Goal: Transaction & Acquisition: Purchase product/service

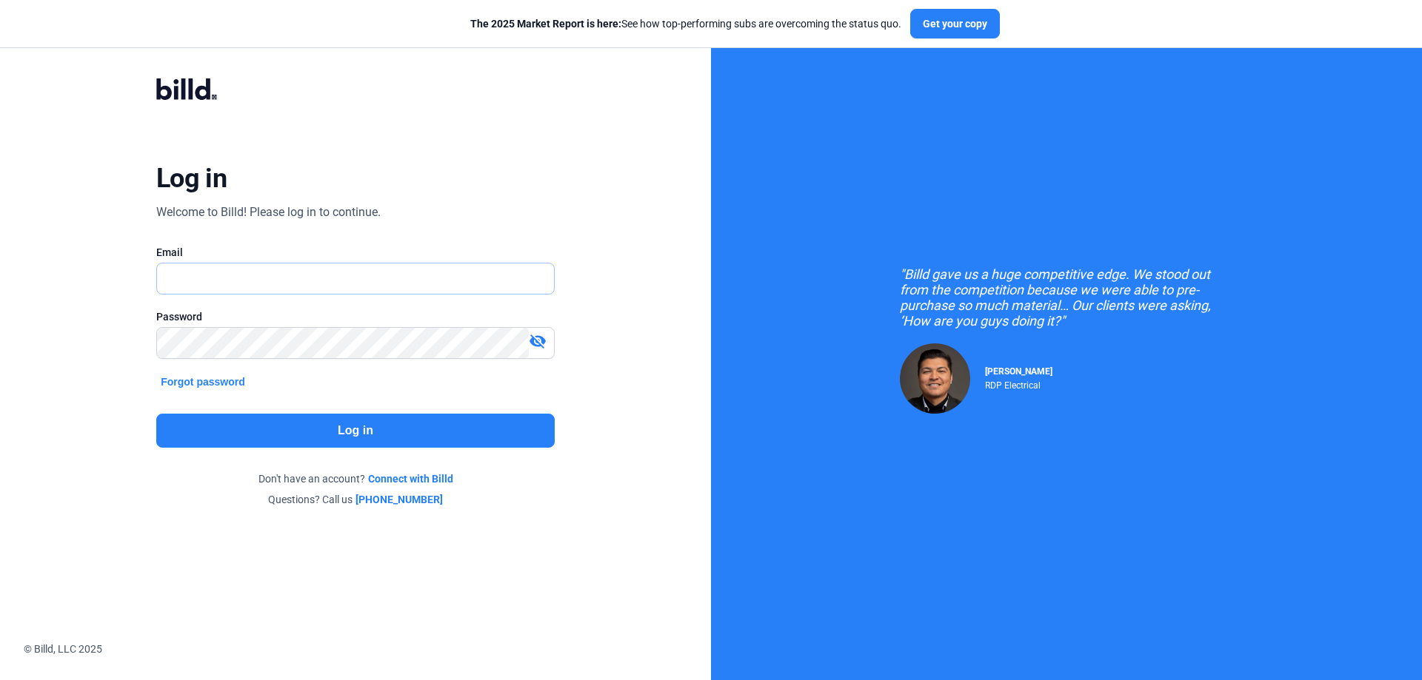
type input "[PERSON_NAME][EMAIL_ADDRESS][DOMAIN_NAME]"
click at [101, 330] on div "Log in Welcome to Billd! Please log in to continue. Email [PERSON_NAME][EMAIL_A…" at bounding box center [355, 293] width 512 height 486
click at [392, 421] on button "Log in" at bounding box center [355, 431] width 398 height 34
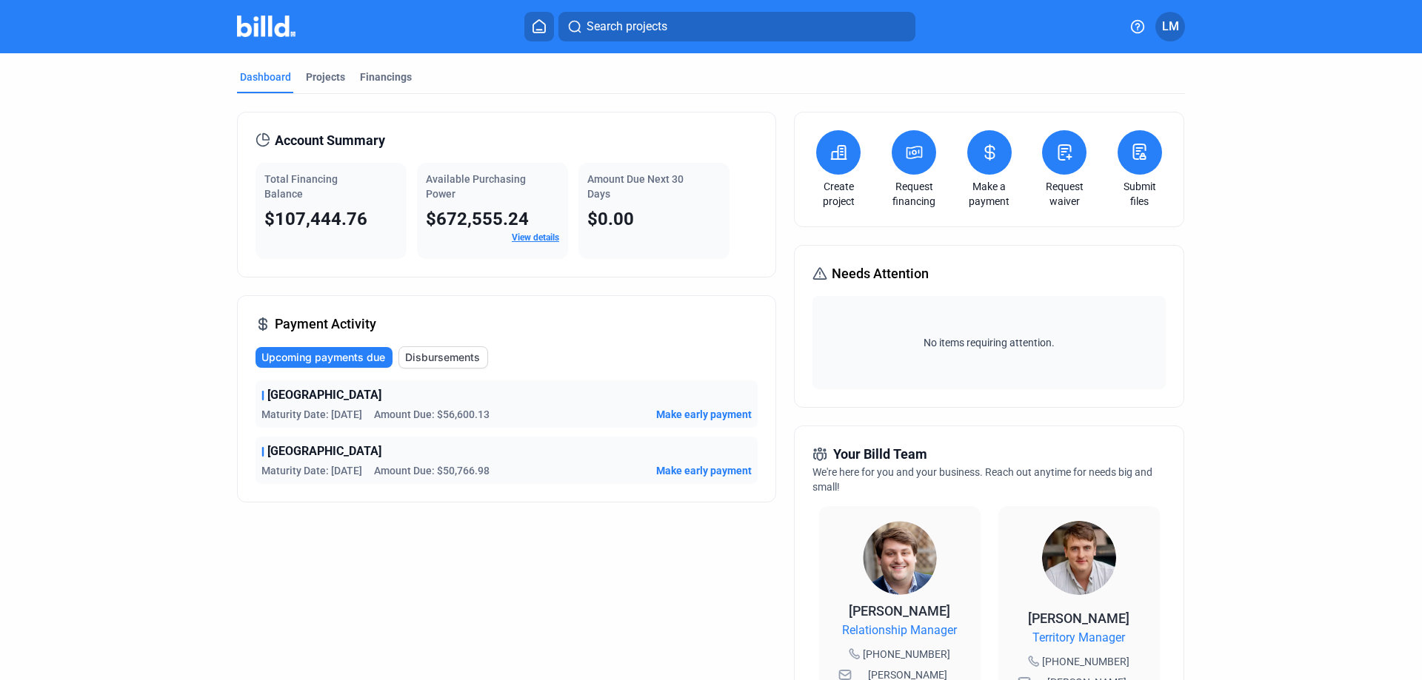
click at [918, 148] on icon at bounding box center [914, 153] width 15 height 12
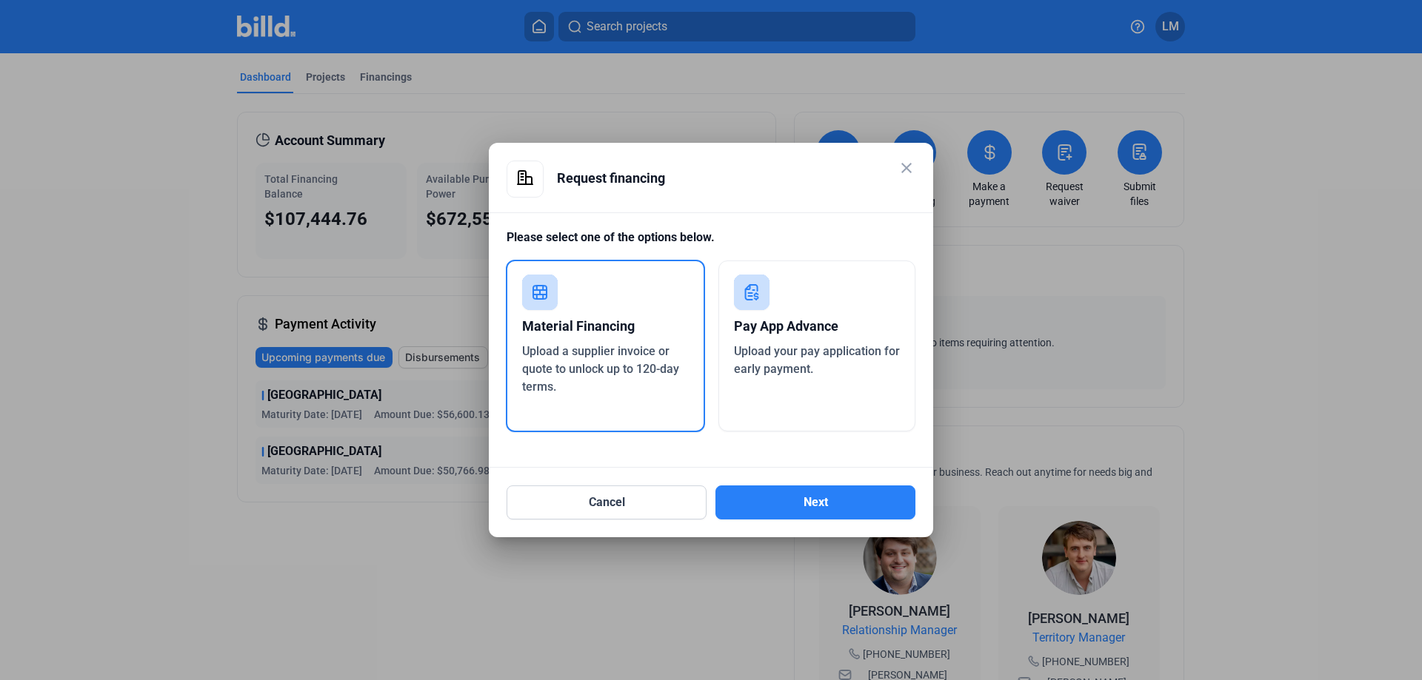
click at [806, 321] on div "Pay App Advance" at bounding box center [817, 326] width 167 height 33
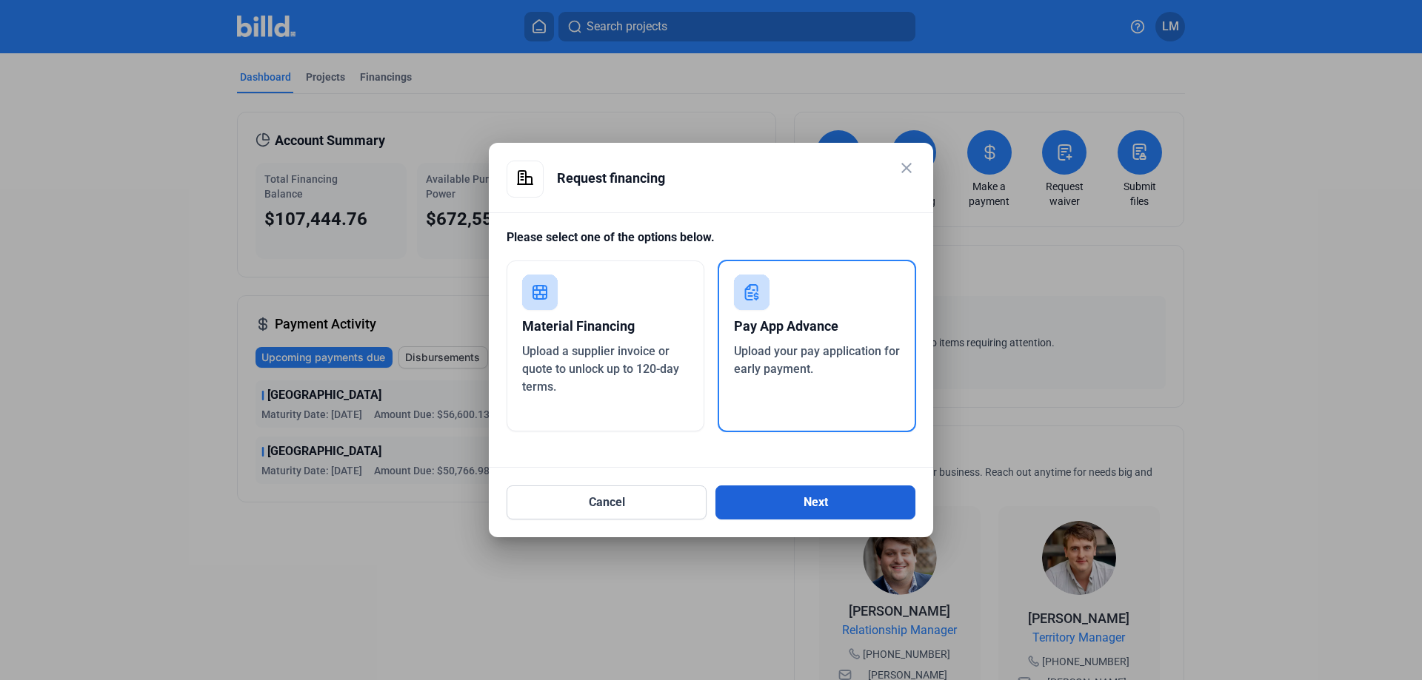
click at [908, 506] on button "Next" at bounding box center [815, 503] width 200 height 34
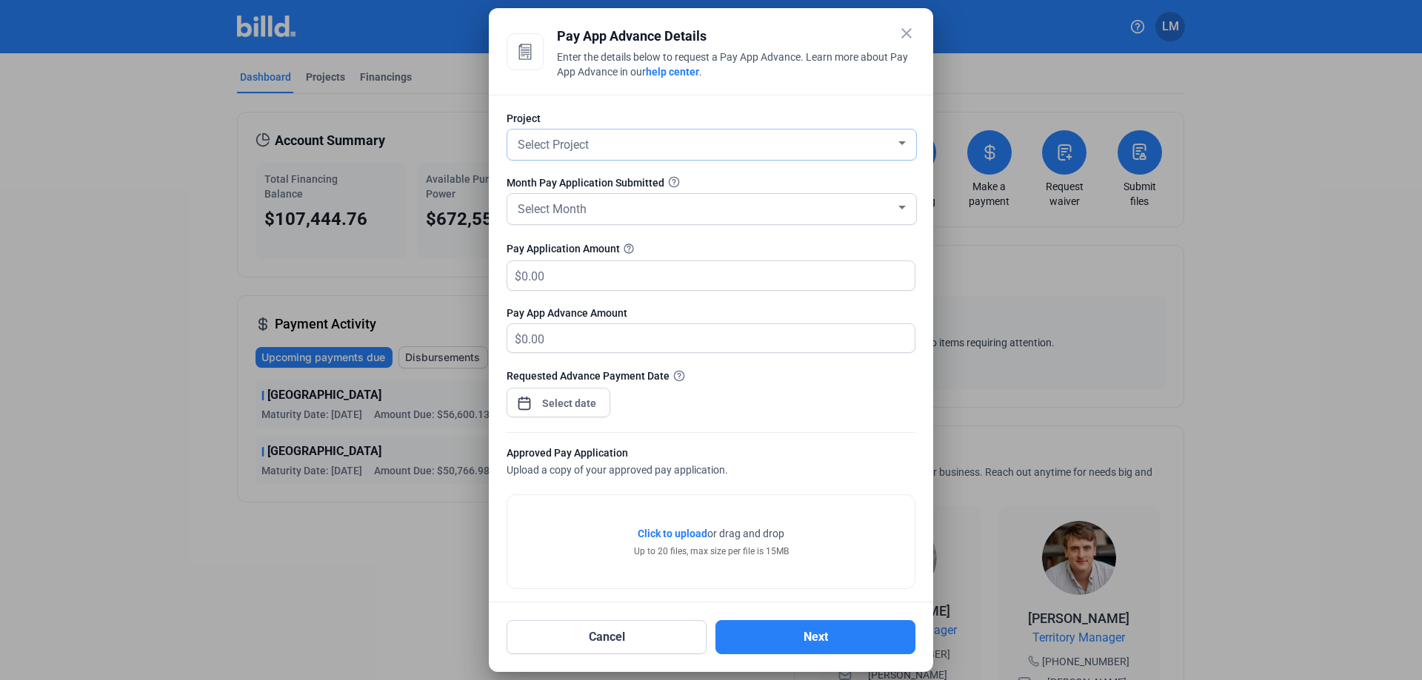
click at [730, 147] on div "Select Project" at bounding box center [705, 143] width 381 height 21
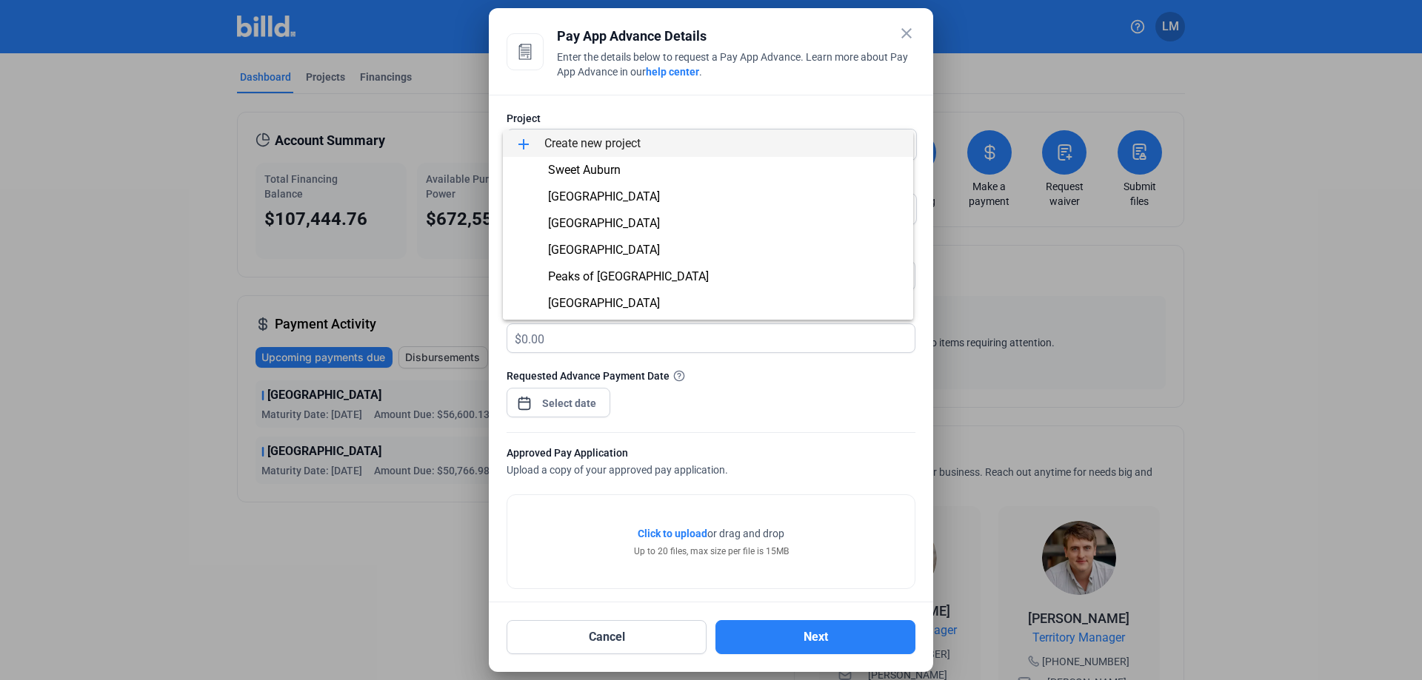
click at [694, 108] on div at bounding box center [711, 340] width 1422 height 680
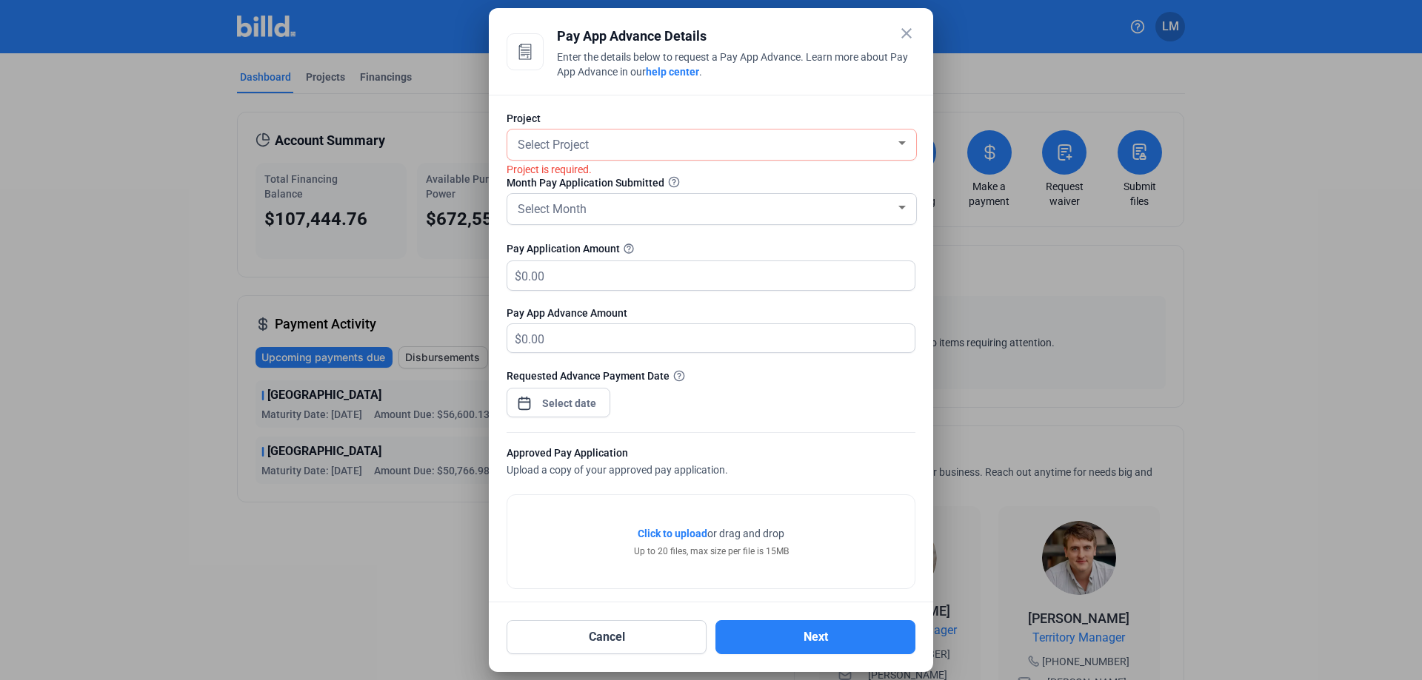
click at [903, 39] on mat-icon "close" at bounding box center [906, 33] width 18 height 18
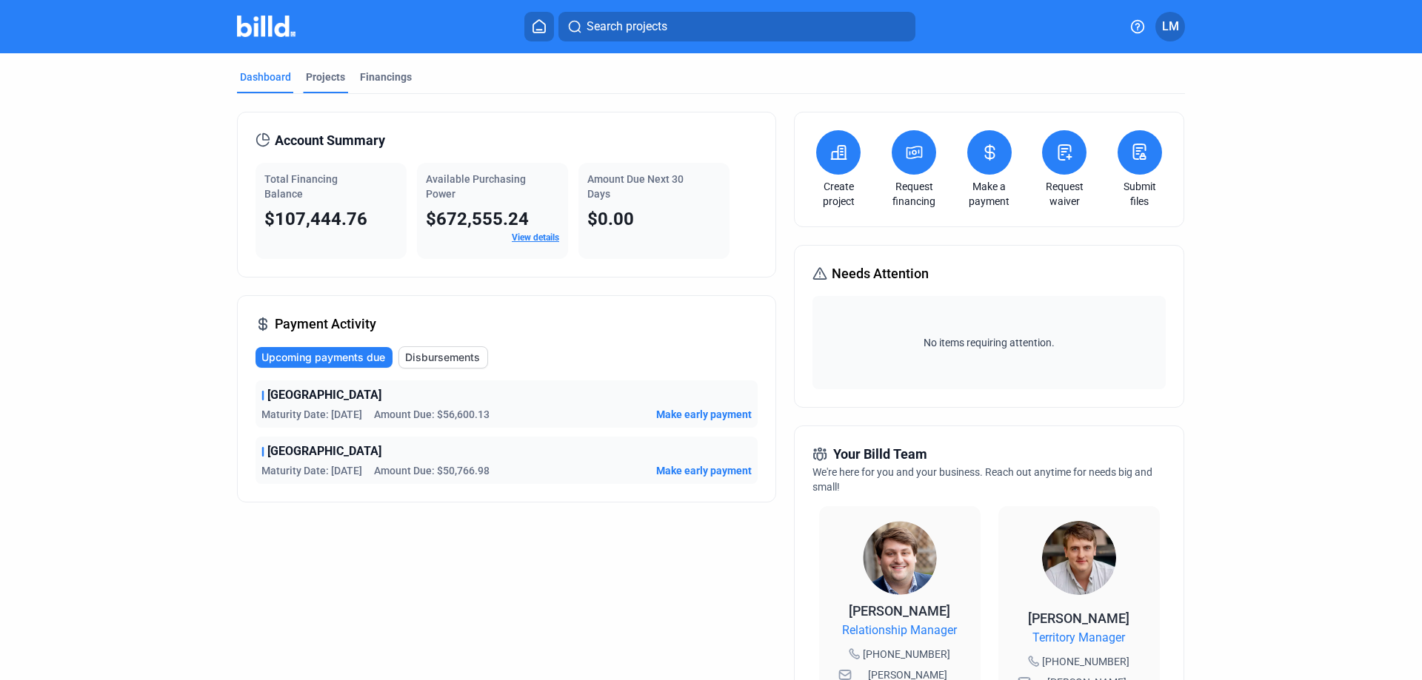
click at [318, 78] on div "Projects" at bounding box center [325, 77] width 39 height 15
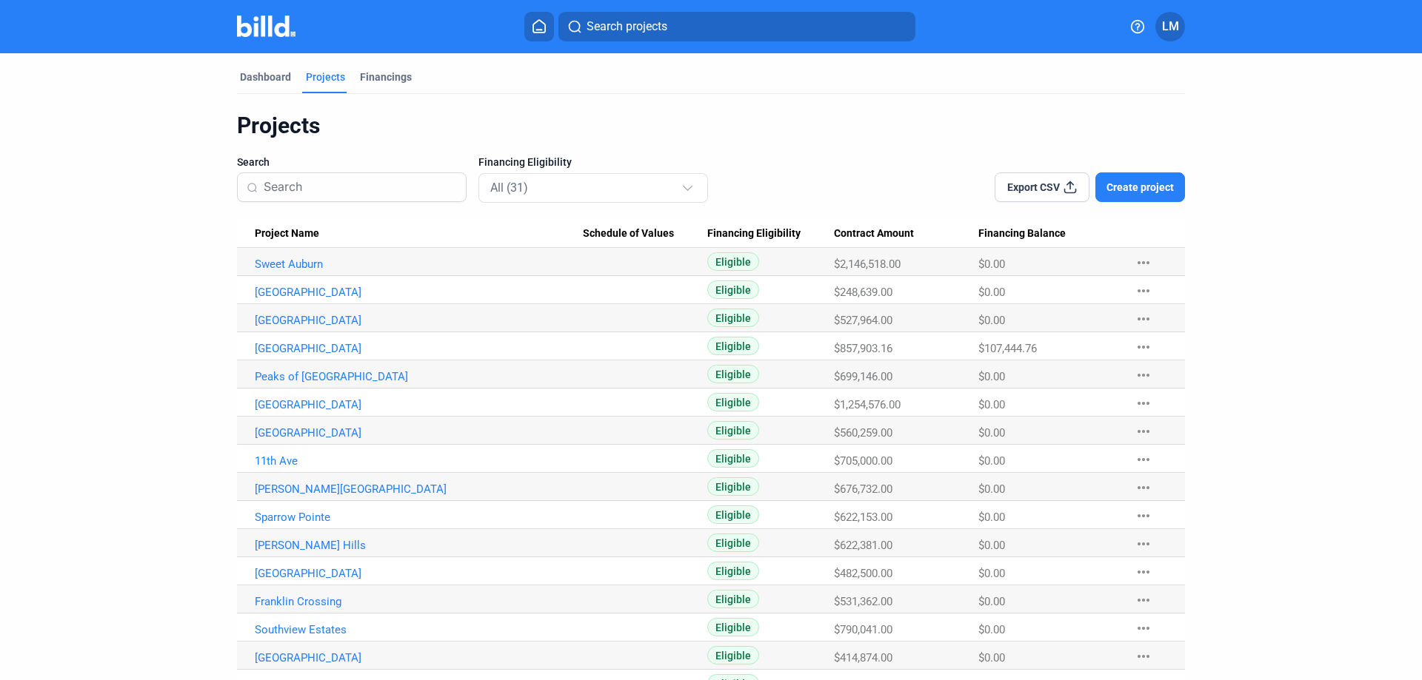
click at [1116, 192] on span "Create project" at bounding box center [1139, 187] width 67 height 15
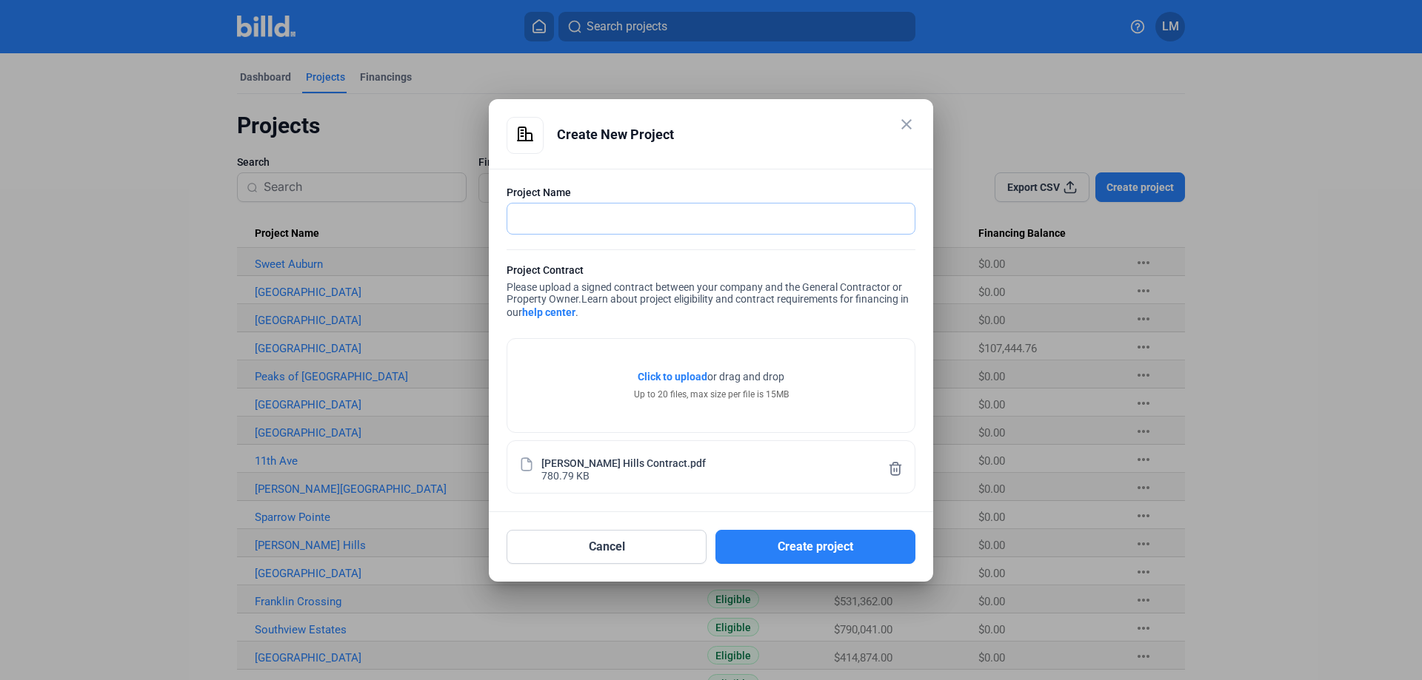
click at [634, 207] on input "text" at bounding box center [702, 219] width 391 height 30
click at [549, 221] on input "Hamiln Hills II" at bounding box center [710, 219] width 407 height 30
click at [537, 219] on input "Hamilong Hills II" at bounding box center [710, 219] width 407 height 30
click at [680, 220] on input "[PERSON_NAME] Hills II" at bounding box center [710, 219] width 407 height 30
type input "[PERSON_NAME] Hills II"
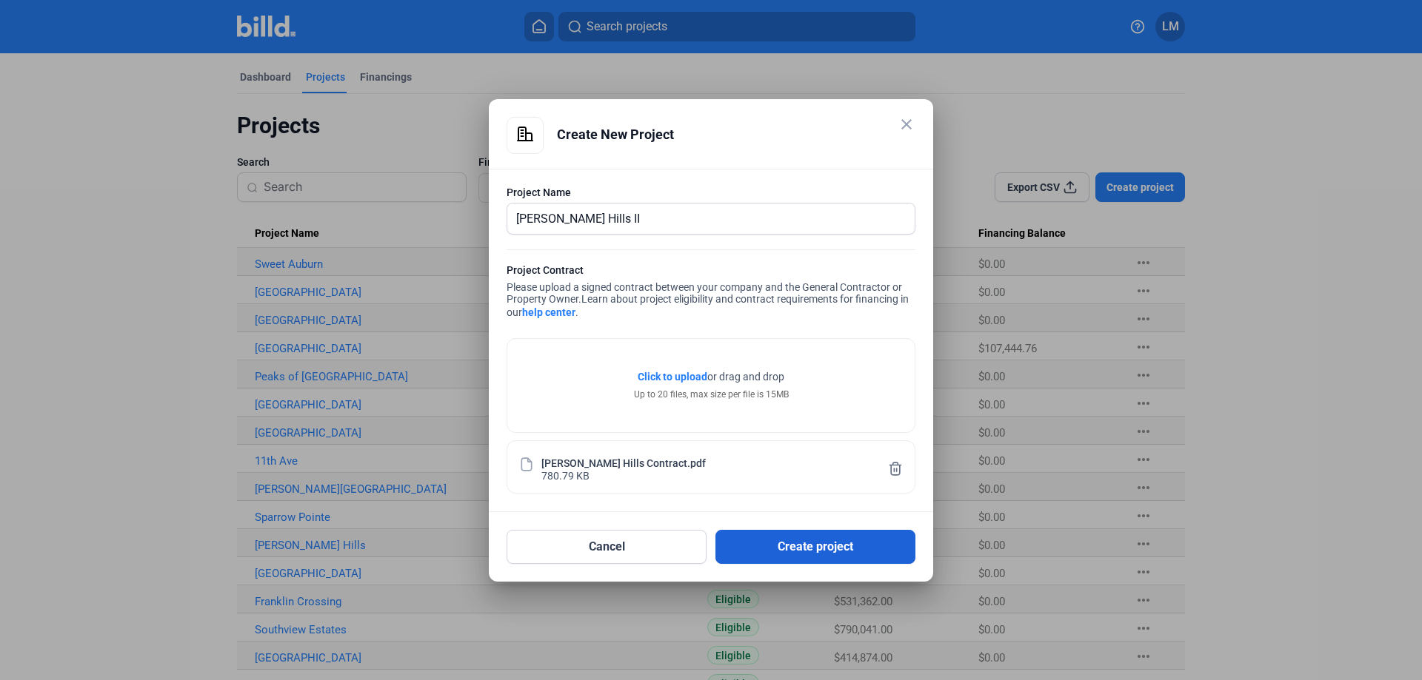
click at [792, 553] on button "Create project" at bounding box center [815, 547] width 200 height 34
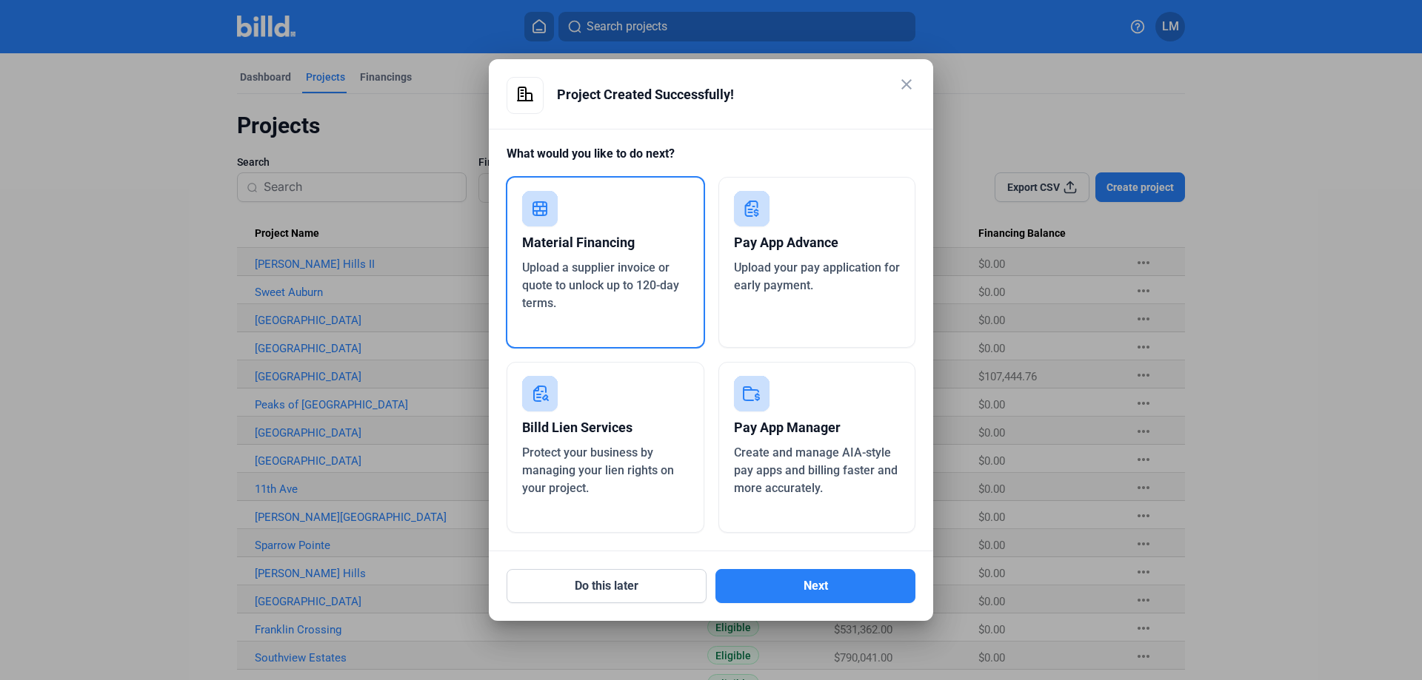
click at [755, 237] on div "Pay App Advance" at bounding box center [817, 243] width 167 height 33
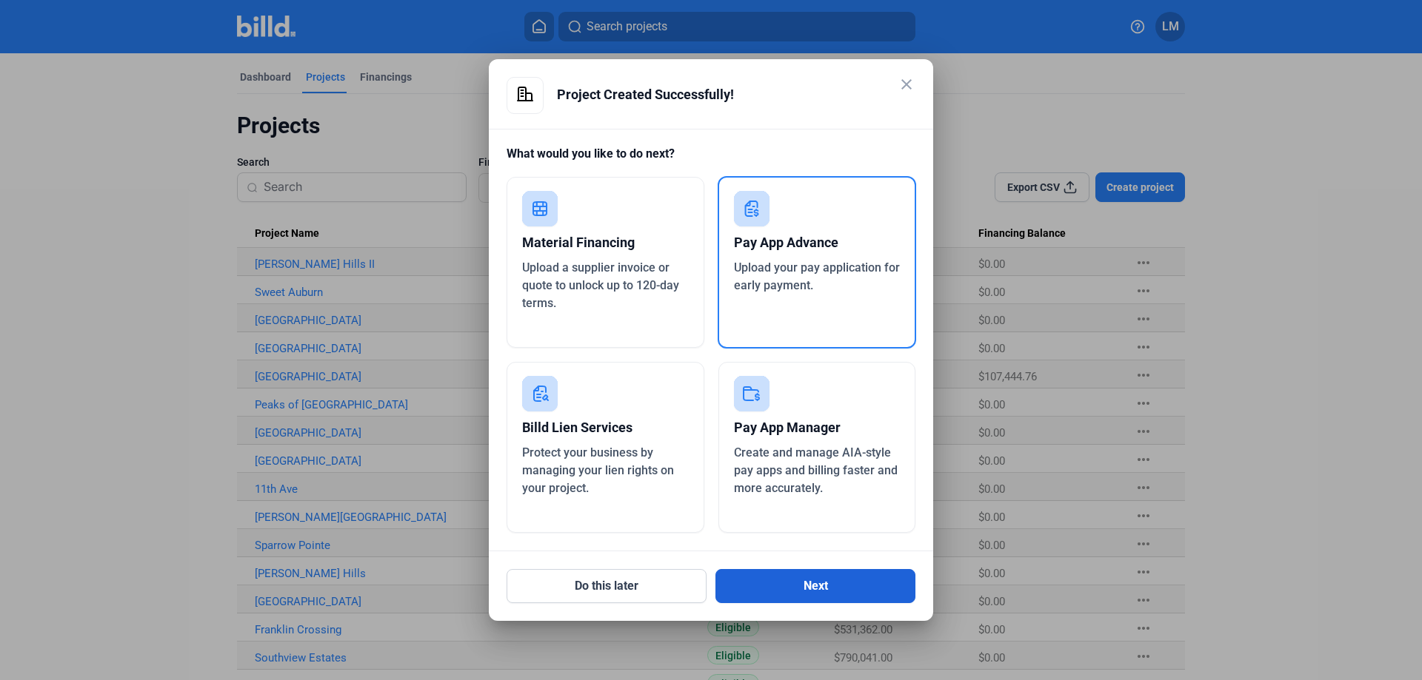
click at [809, 588] on button "Next" at bounding box center [815, 586] width 200 height 34
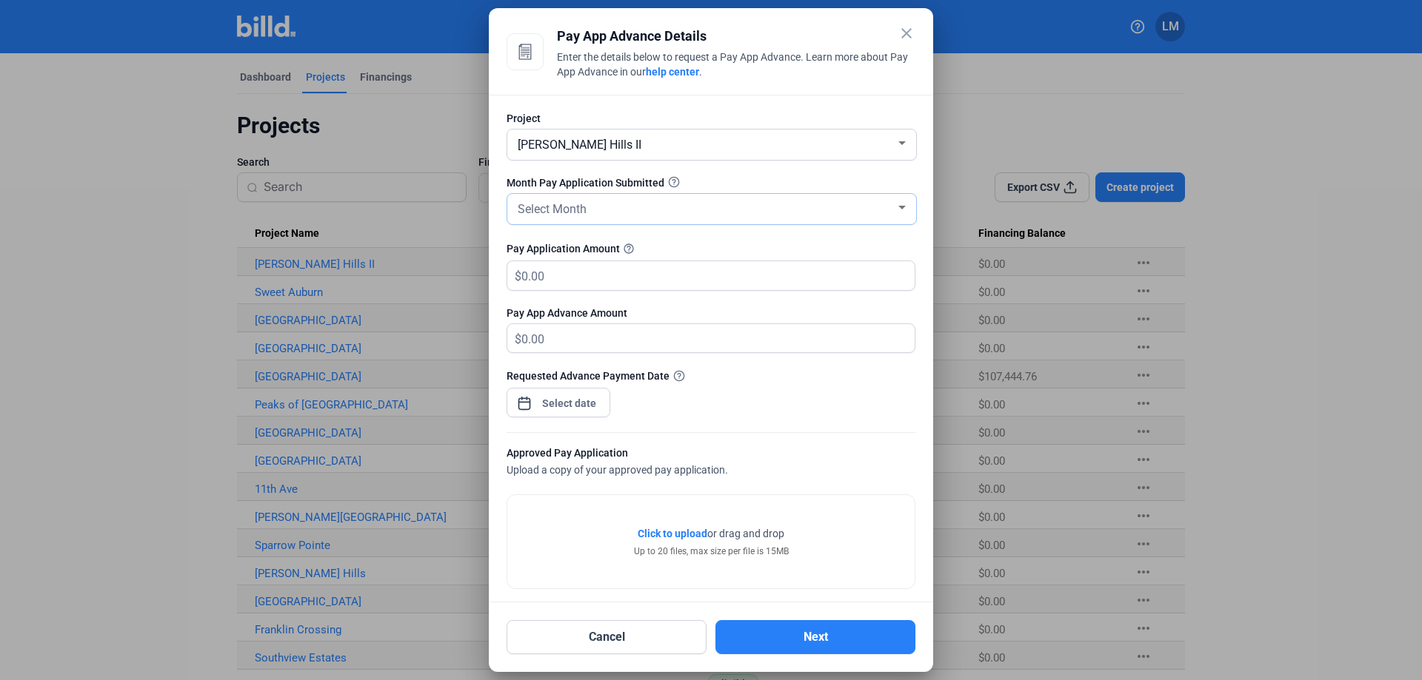
click at [547, 223] on div "Select Month" at bounding box center [712, 209] width 394 height 30
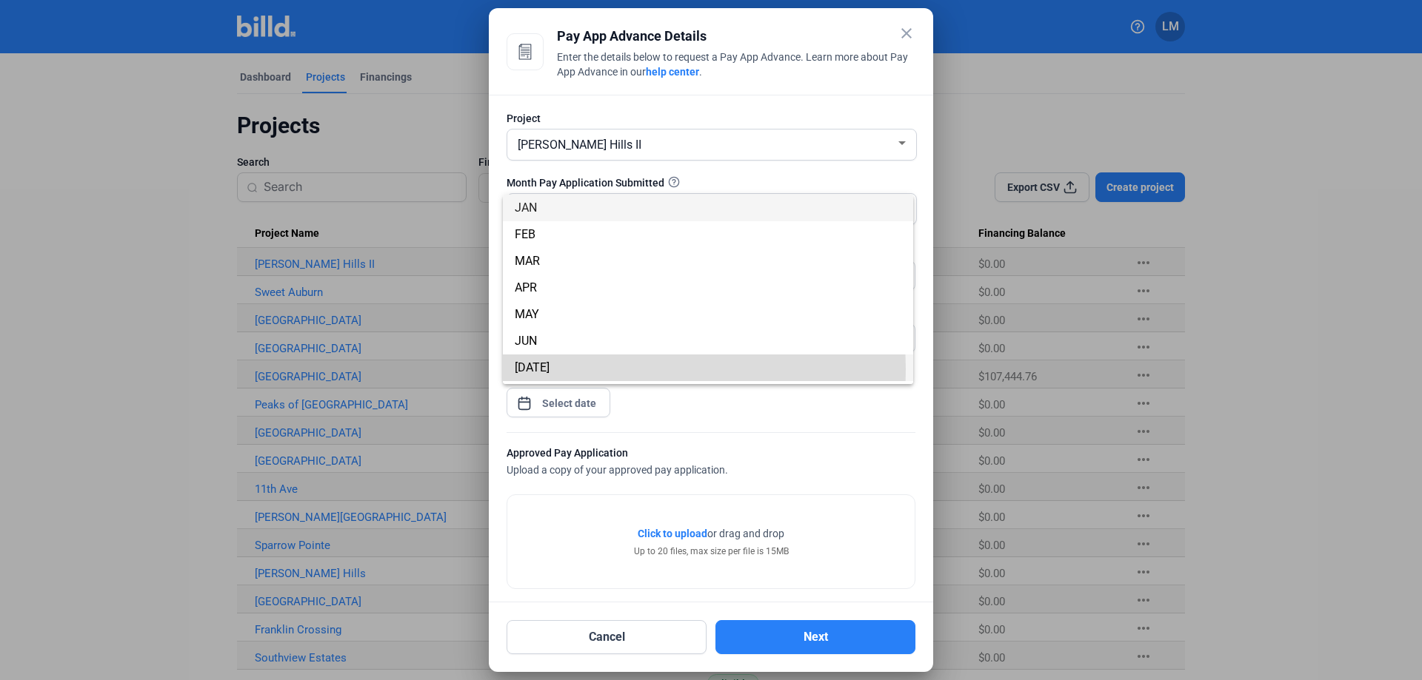
click at [555, 369] on span "[DATE]" at bounding box center [708, 368] width 387 height 27
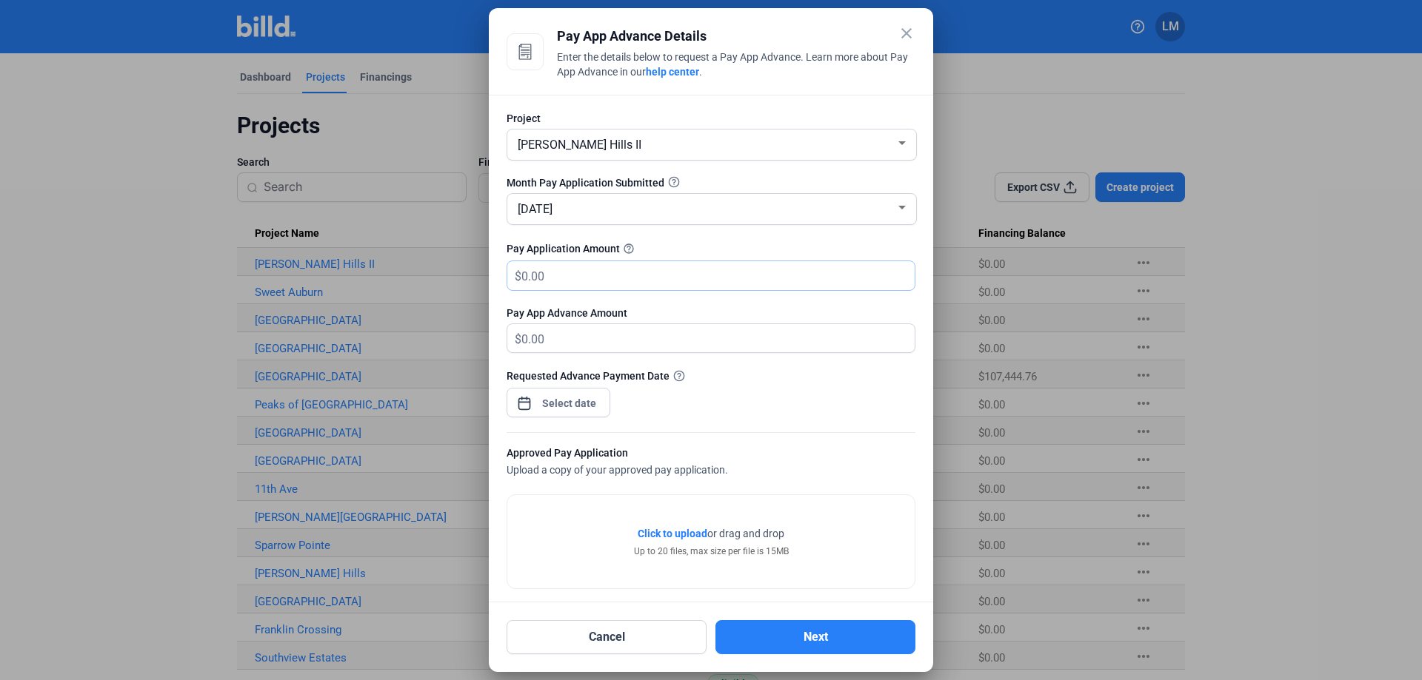
click at [706, 284] on input "text" at bounding box center [717, 275] width 393 height 29
click at [695, 273] on input "text" at bounding box center [709, 275] width 376 height 29
type input "9"
type input "9.00"
type input "94"
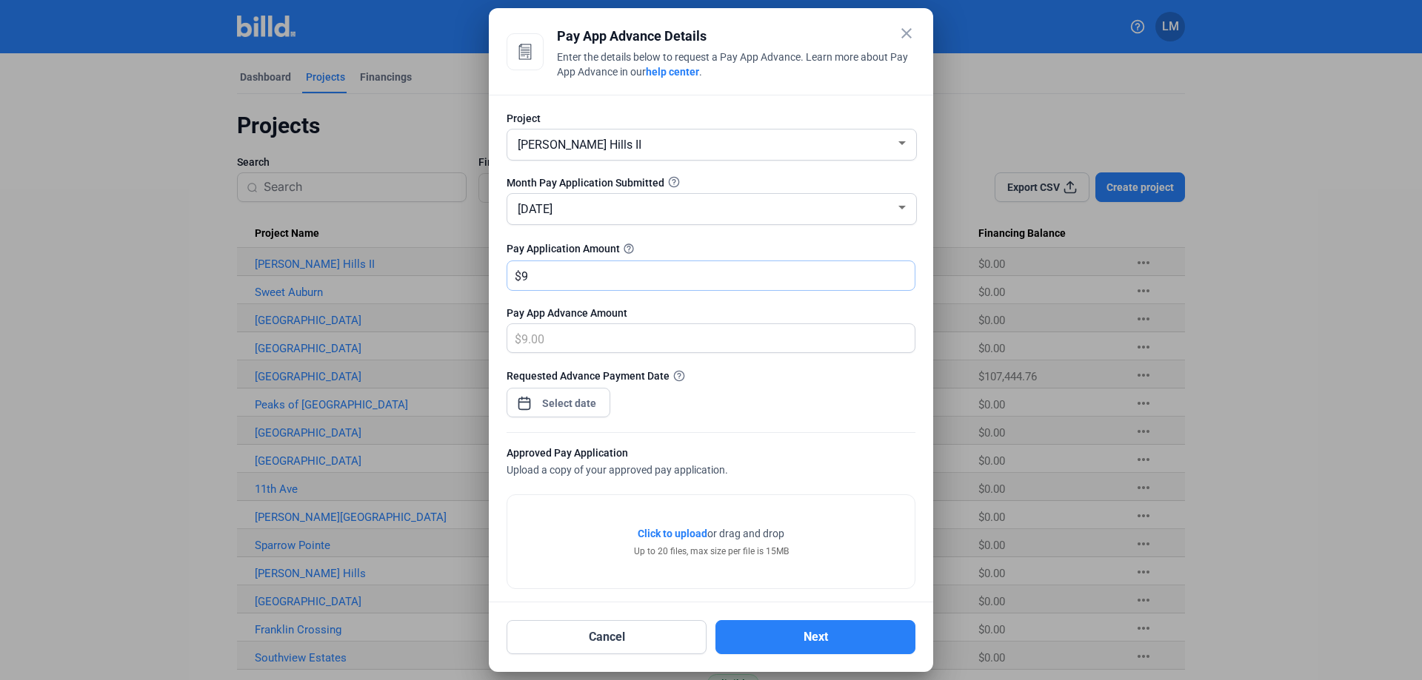
type input "94.00"
type input "946"
type input "946.00"
type input "9460"
type input "9,460.00"
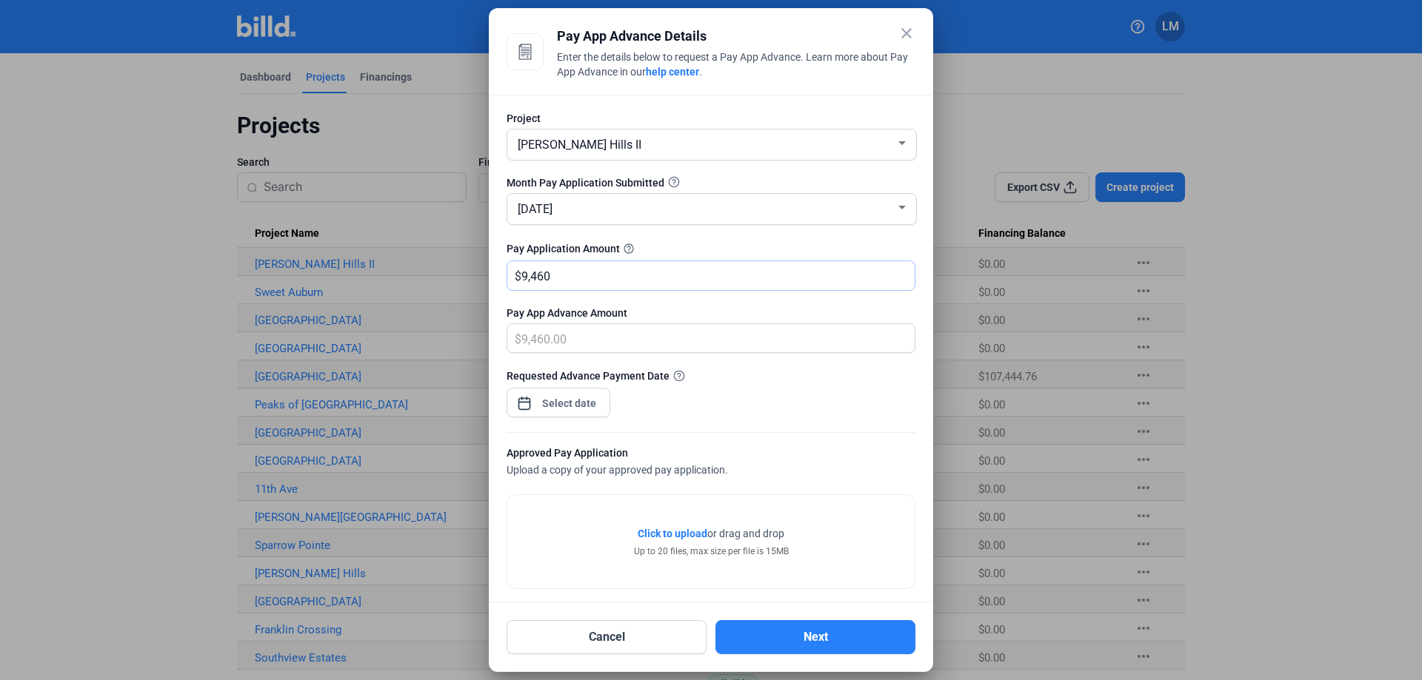
type input "9,4600"
type input "94,600.00"
type input "94,600.7"
type input "94,600.70"
type input "94,600.72"
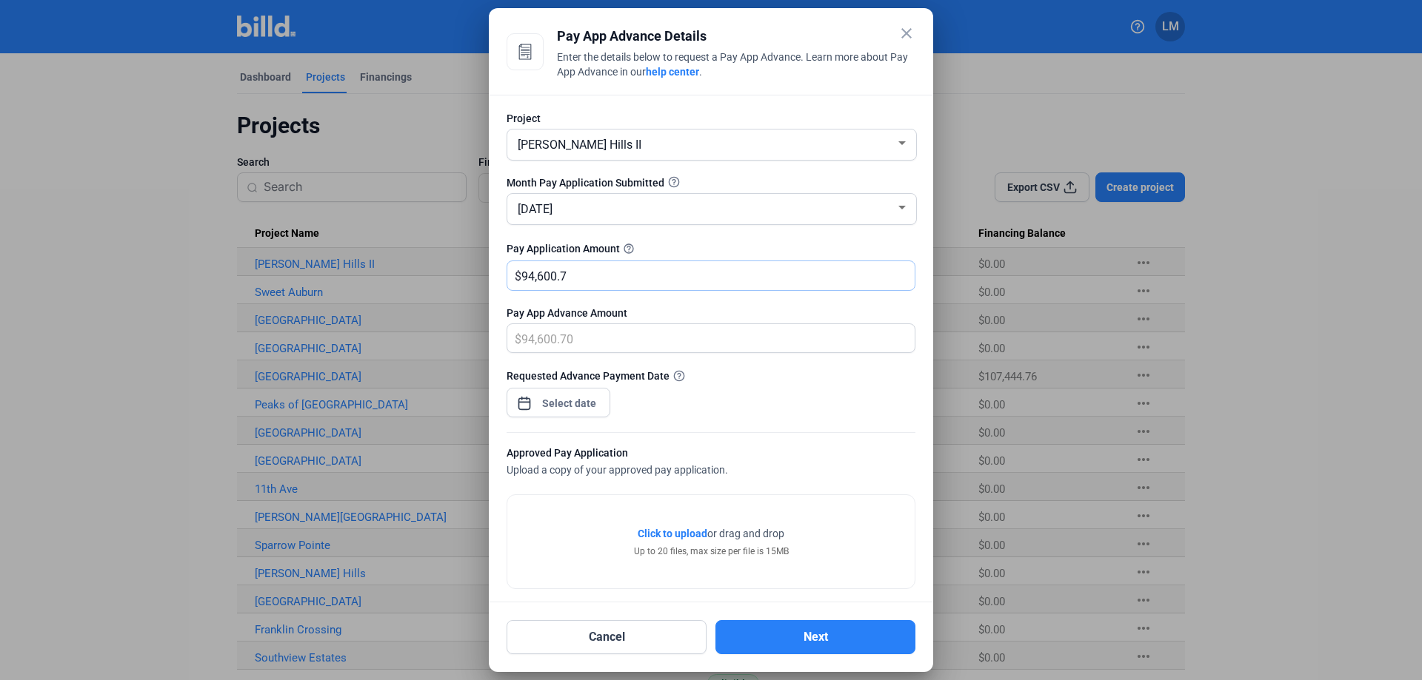
type input "94,600.72"
click at [577, 395] on div "close Pay App Advance Details Enter the details below to request a Pay App Adva…" at bounding box center [711, 340] width 1422 height 680
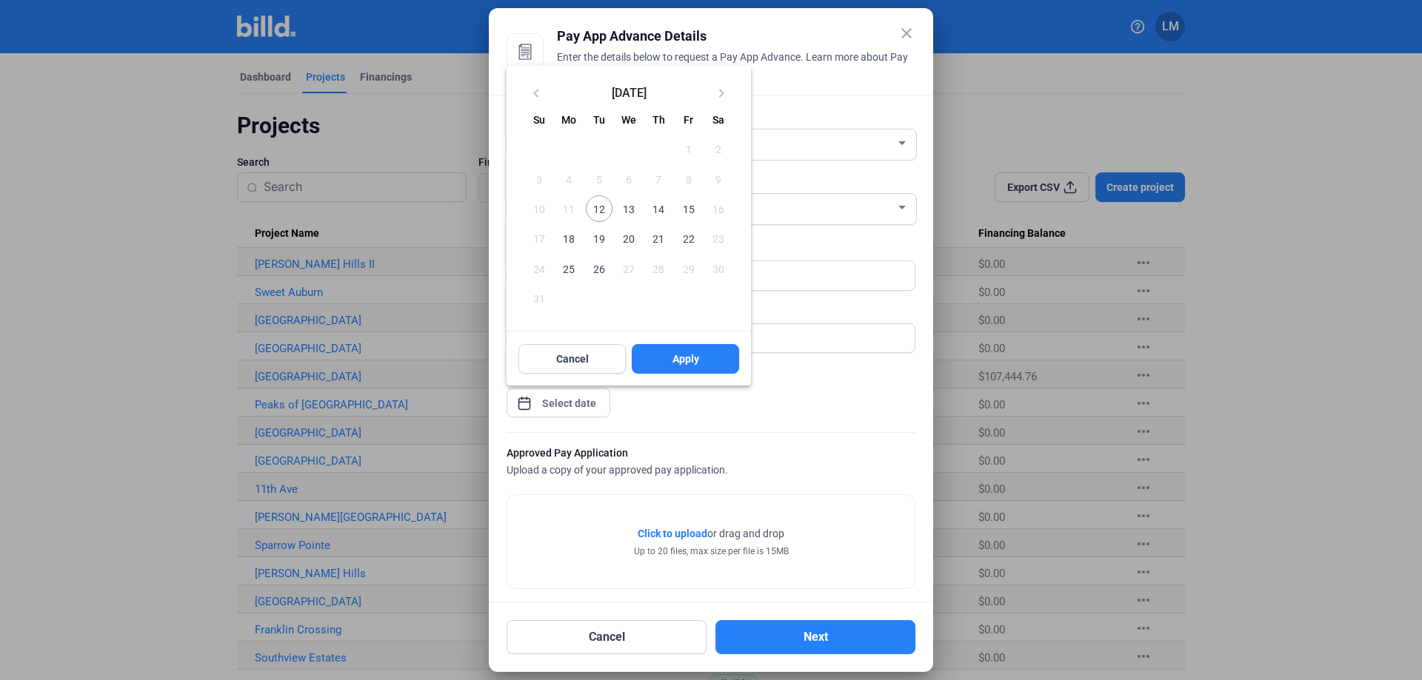
click at [600, 207] on span "12" at bounding box center [599, 208] width 27 height 27
click at [675, 358] on span "Apply" at bounding box center [685, 359] width 27 height 15
type input "[DATE]"
click at [700, 356] on button "Apply" at bounding box center [685, 359] width 107 height 30
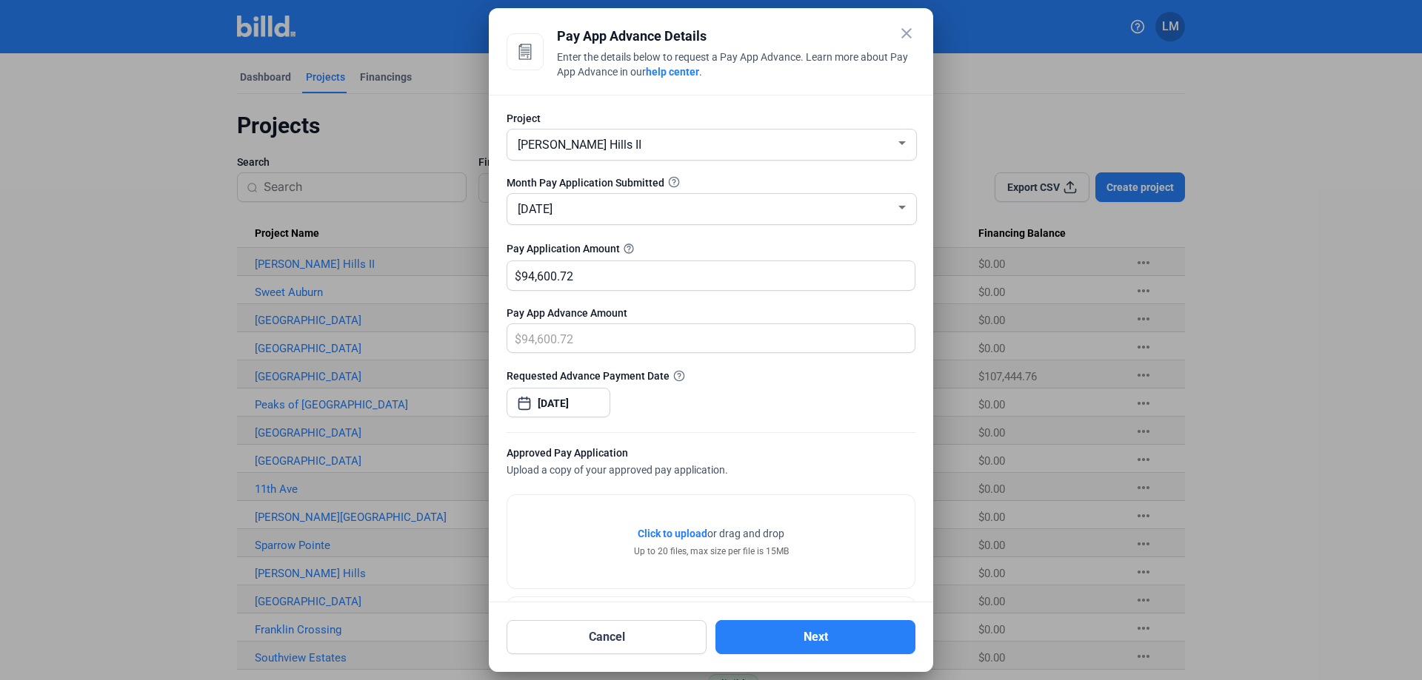
click at [801, 415] on div "Requested Advance Payment Date [DATE]" at bounding box center [710, 400] width 409 height 64
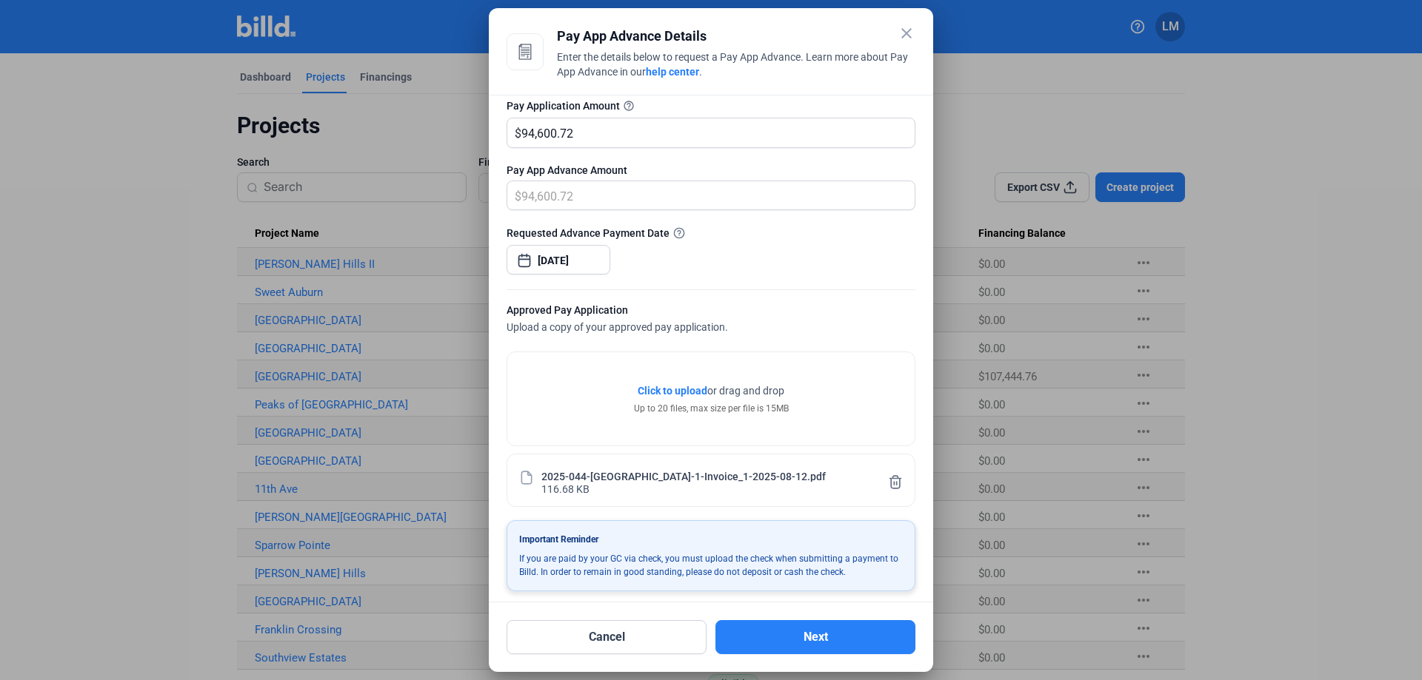
scroll to position [152, 0]
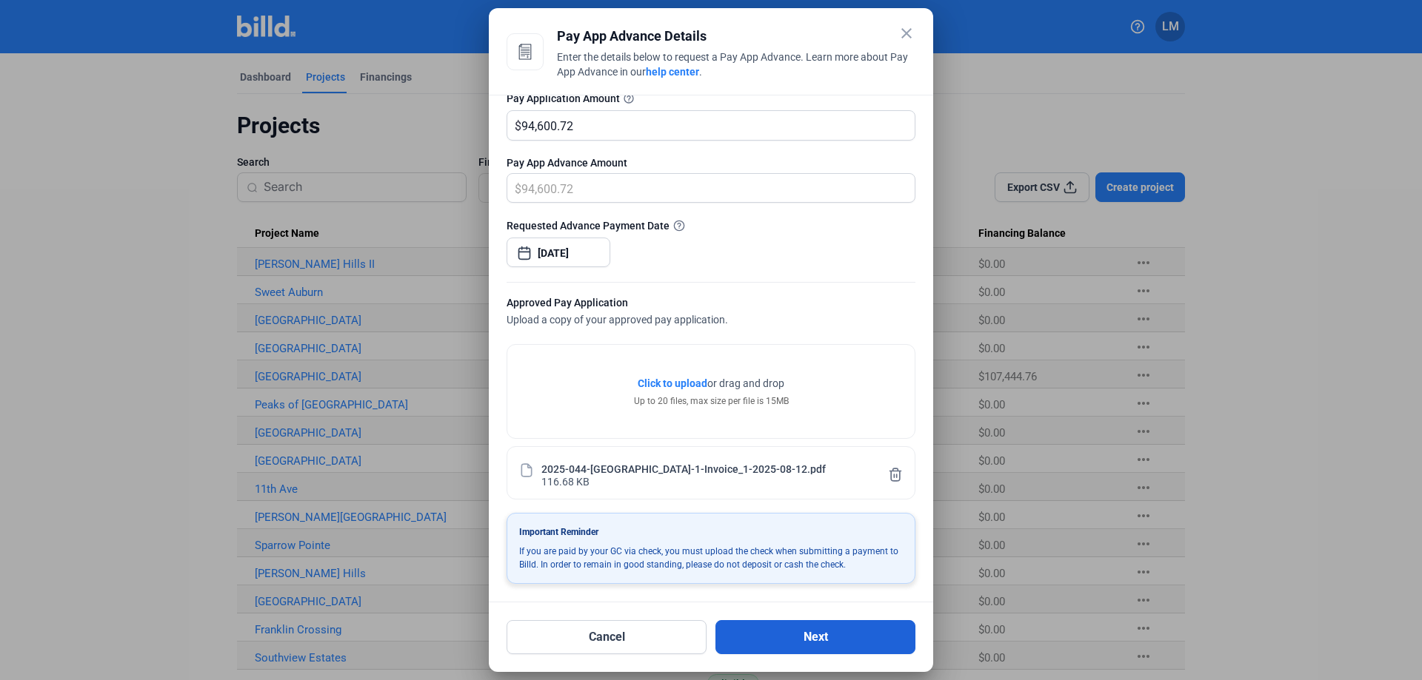
click at [769, 635] on button "Next" at bounding box center [815, 637] width 200 height 34
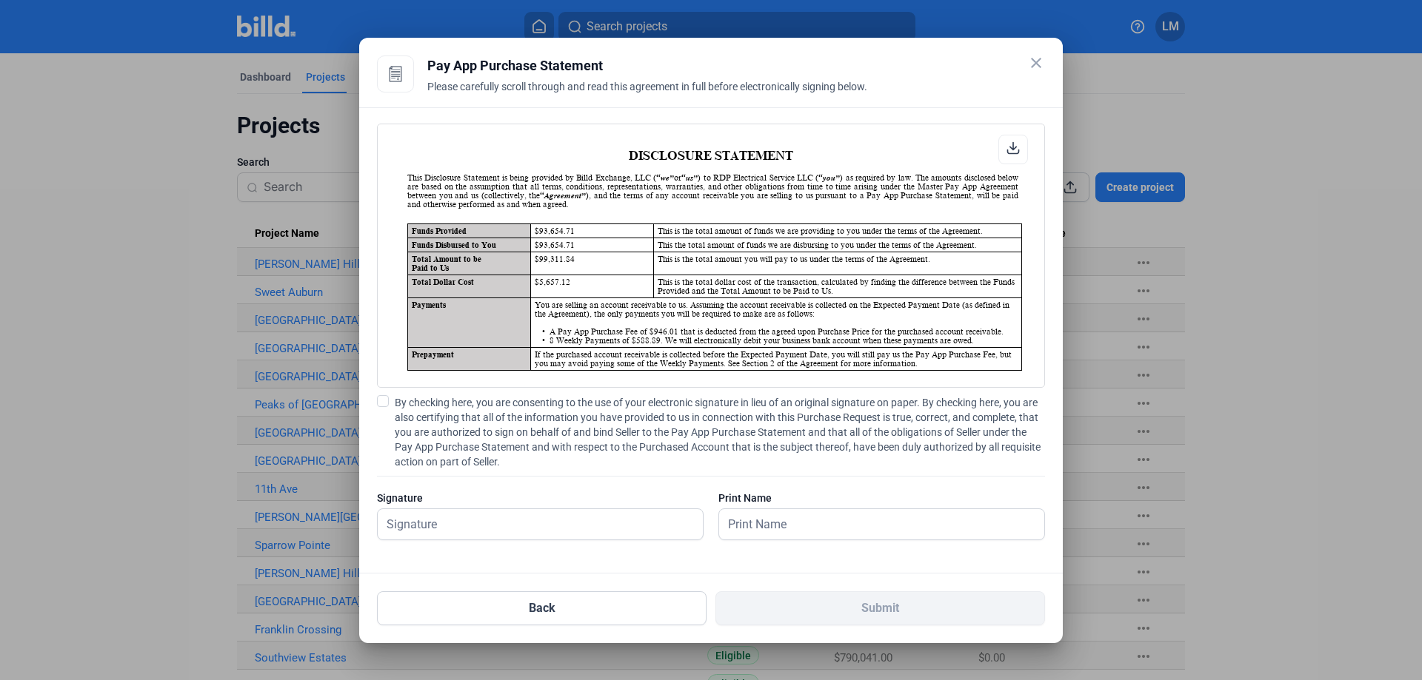
scroll to position [1, 0]
click at [448, 526] on input "text" at bounding box center [540, 524] width 325 height 30
type input "[PERSON_NAME]"
click at [825, 483] on div "By checking here, you are consenting to the use of your electronic signature in…" at bounding box center [711, 475] width 668 height 160
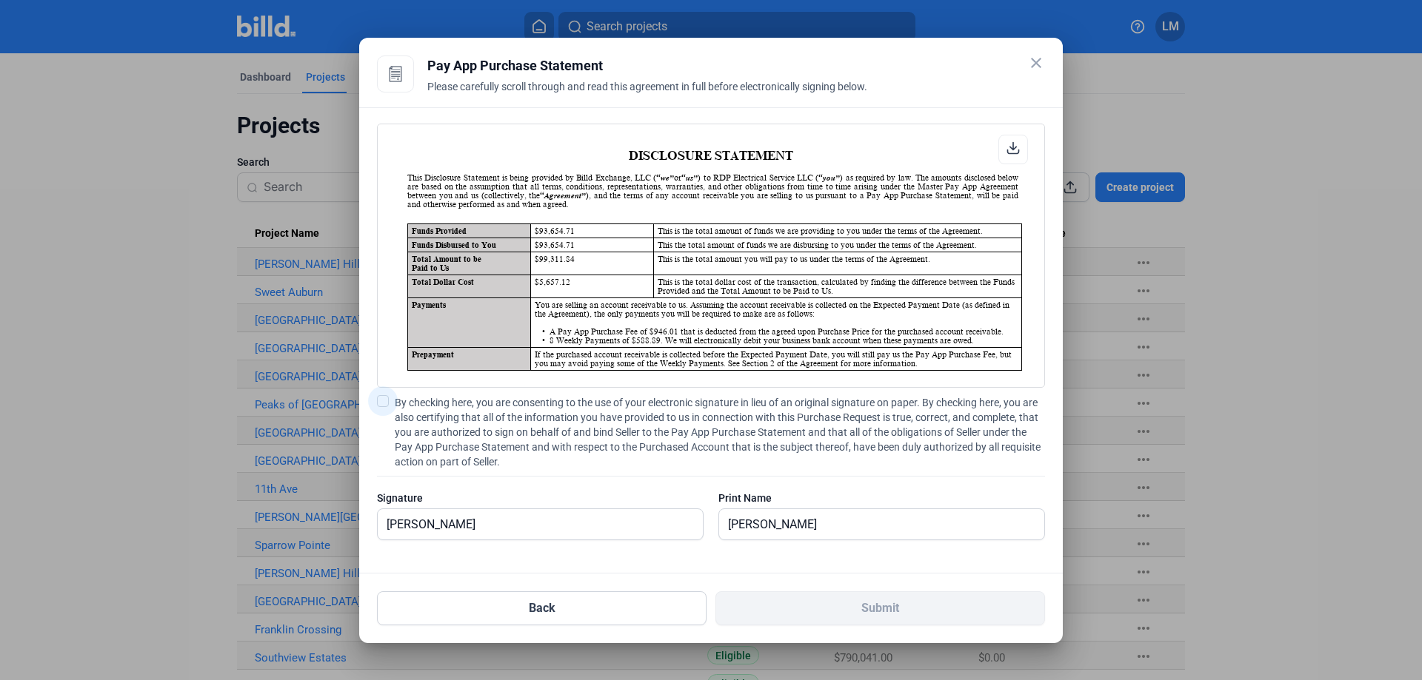
click at [386, 398] on span at bounding box center [383, 401] width 12 height 12
click at [0, 0] on input "By checking here, you are consenting to the use of your electronic signature in…" at bounding box center [0, 0] width 0 height 0
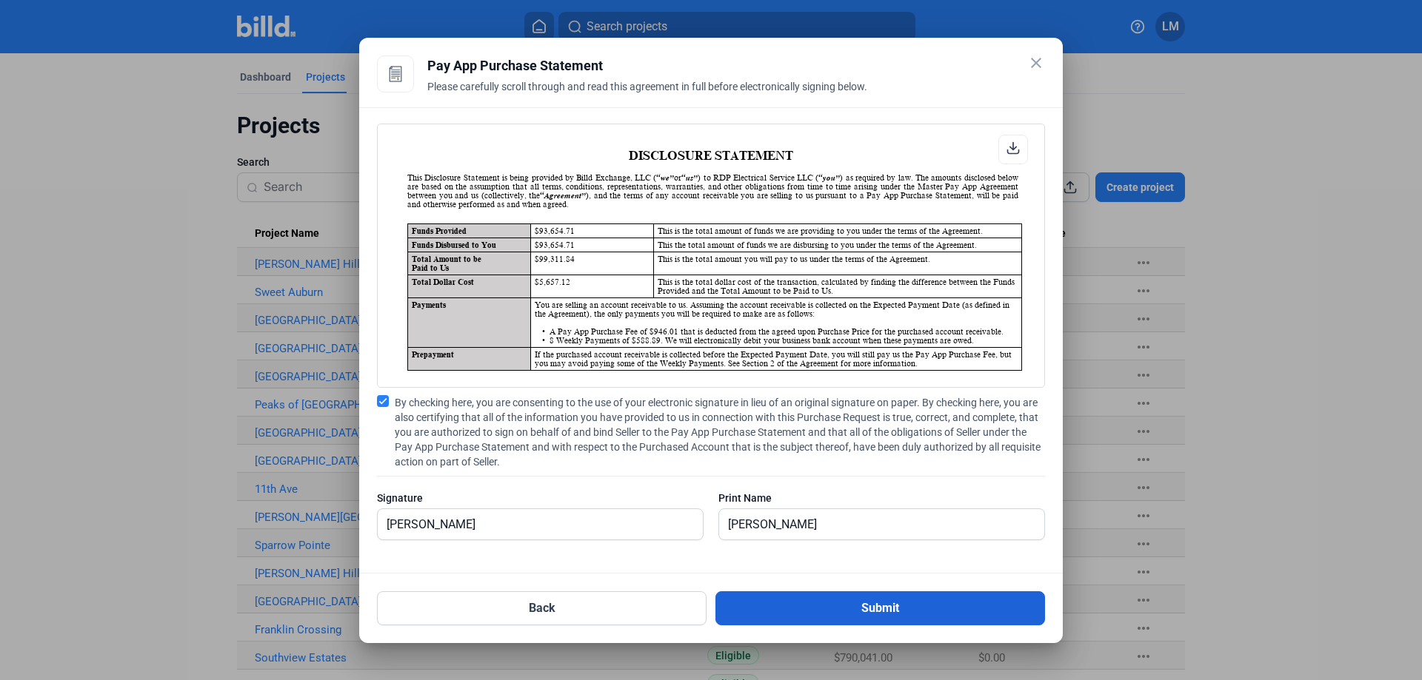
click at [948, 609] on button "Submit" at bounding box center [879, 609] width 329 height 34
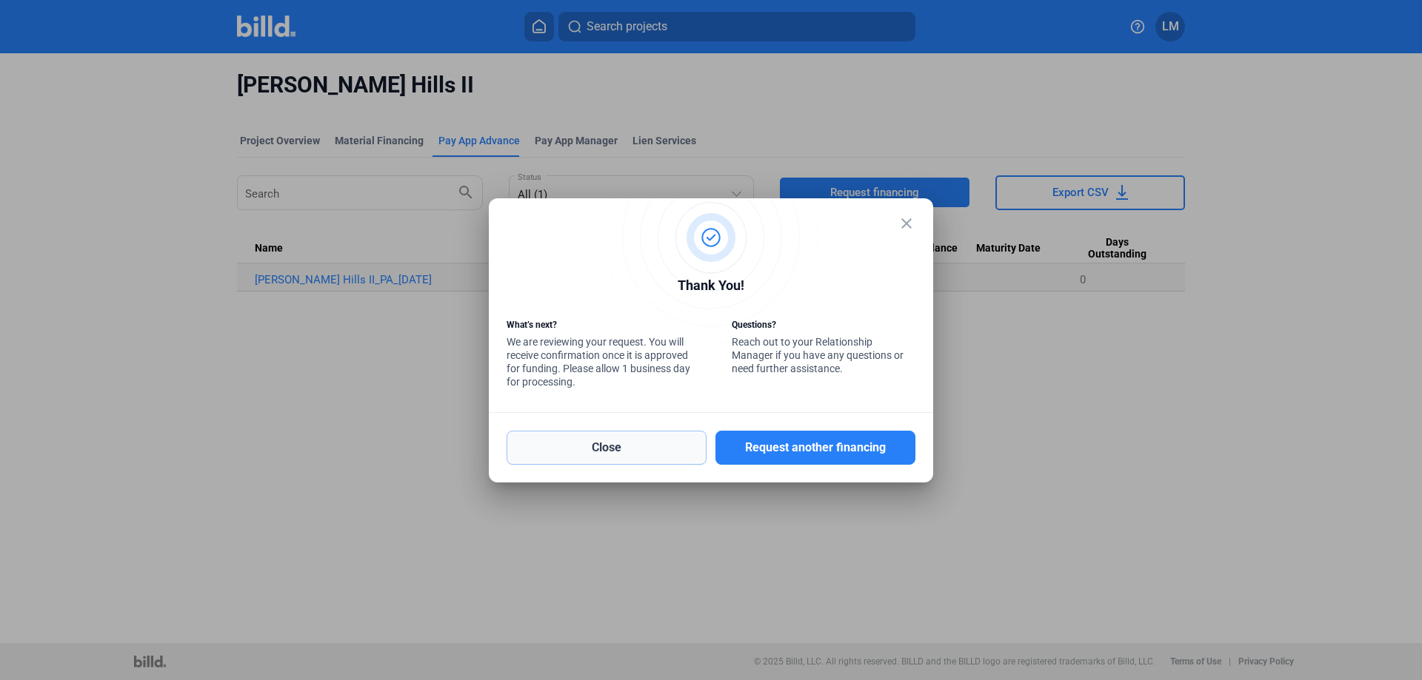
click at [632, 435] on button "Close" at bounding box center [606, 448] width 200 height 34
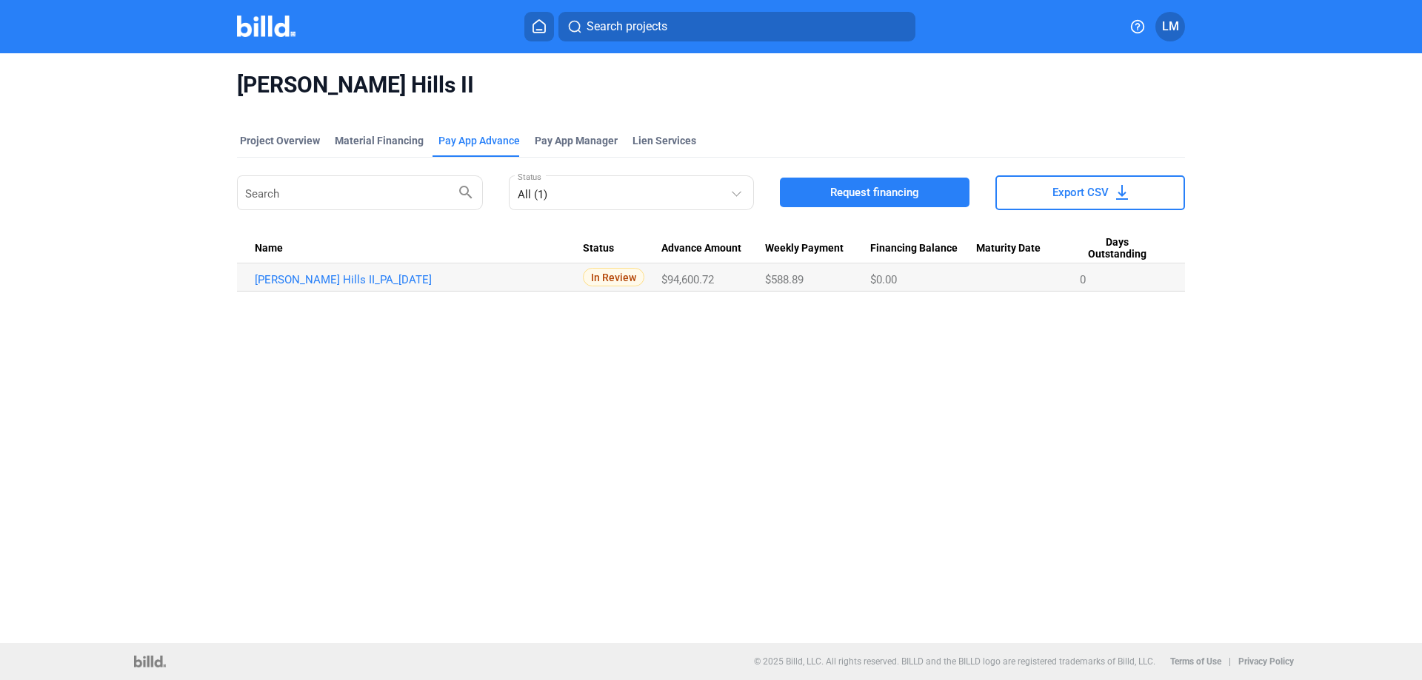
click at [258, 23] on img at bounding box center [266, 26] width 58 height 21
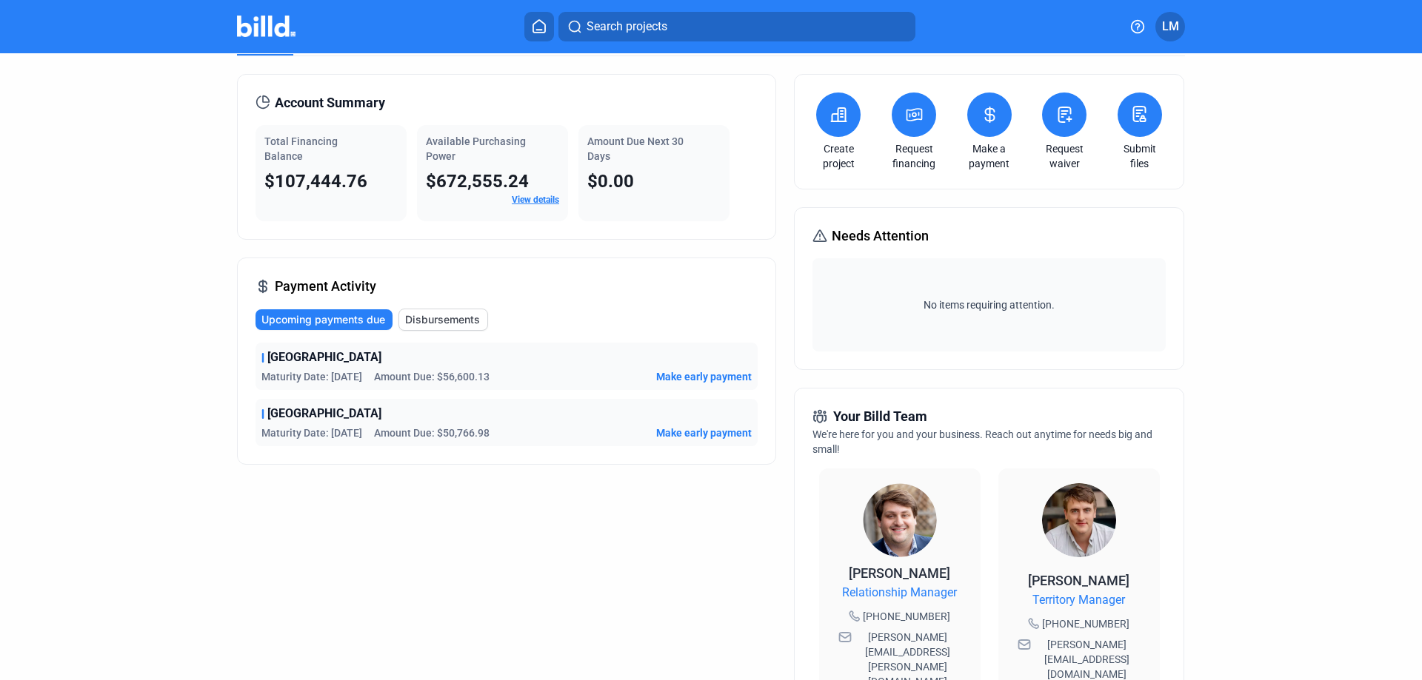
scroll to position [74, 0]
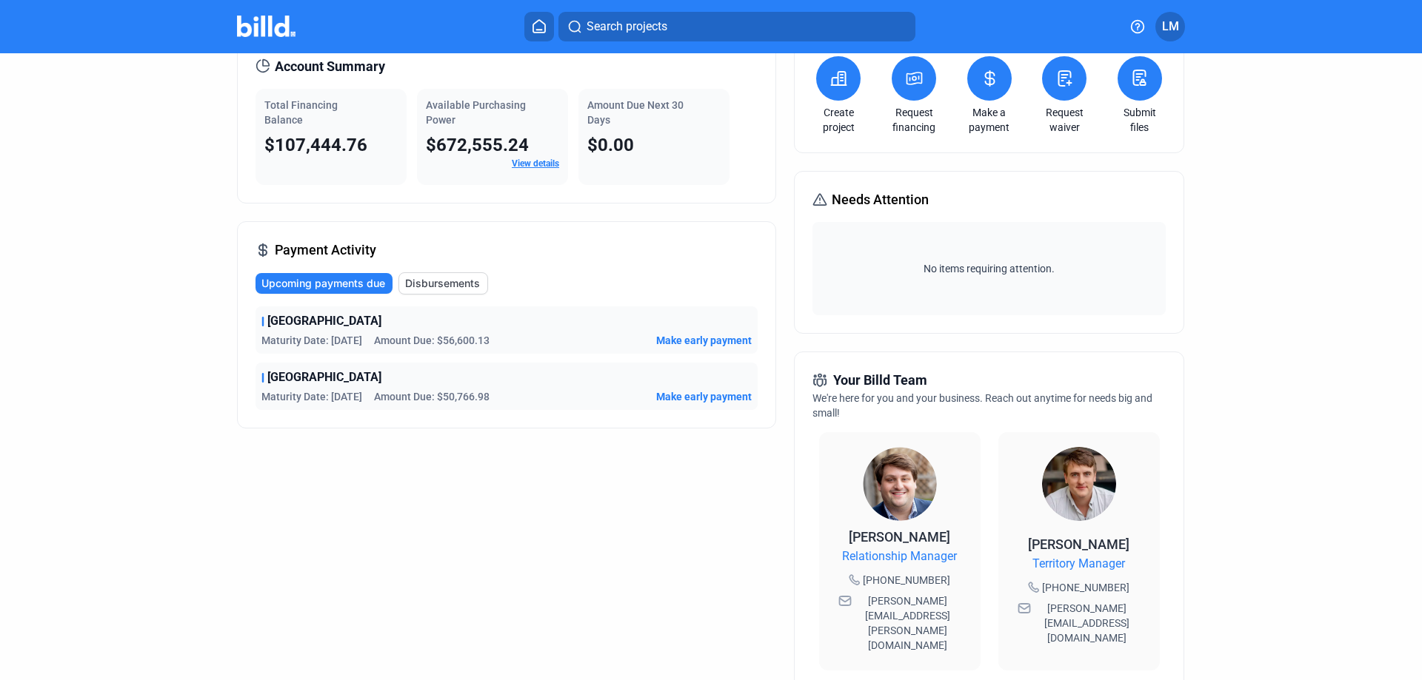
drag, startPoint x: 1045, startPoint y: 615, endPoint x: 1117, endPoint y: 612, distance: 71.1
click at [1117, 612] on div "[PERSON_NAME][EMAIL_ADDRESS][DOMAIN_NAME]" at bounding box center [1079, 623] width 132 height 50
copy span "[PERSON_NAME][EMAIL_ADDRESS][DOMAIN_NAME]"
